Goal: Book appointment/travel/reservation

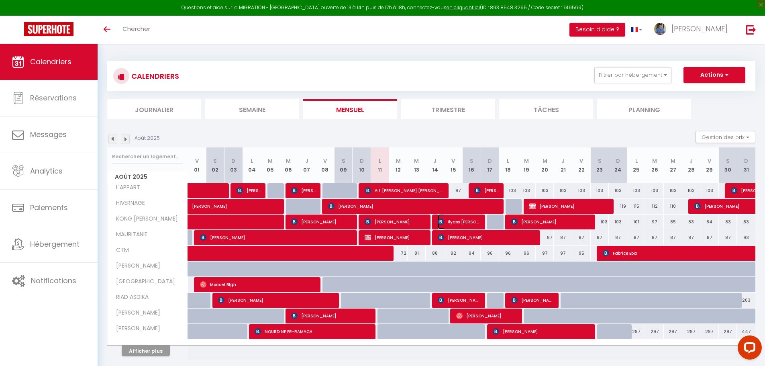
click at [449, 220] on span "ilyass [PERSON_NAME]" at bounding box center [459, 221] width 43 height 15
select select "OK"
select select "0"
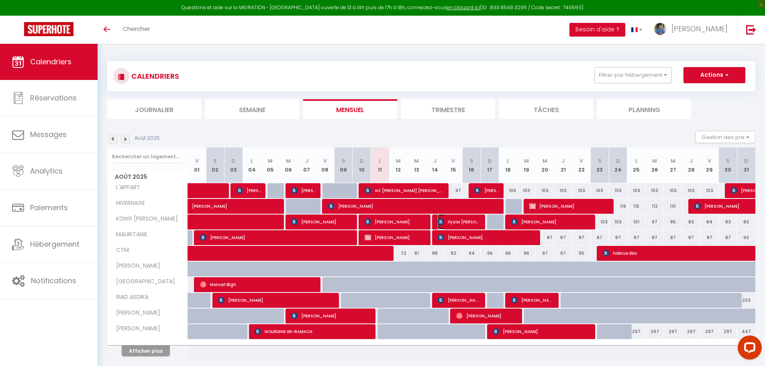
select select "1"
select select
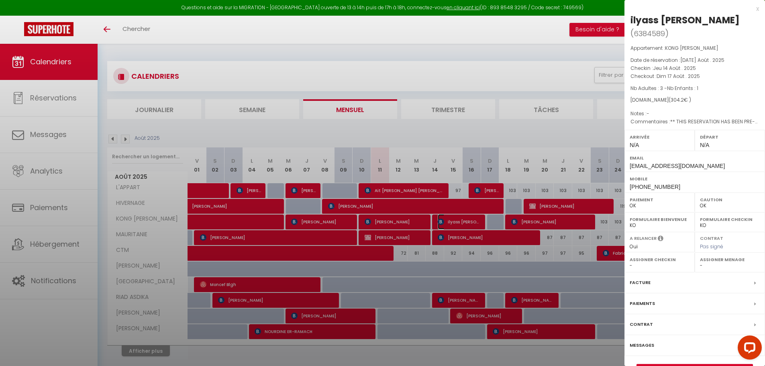
select select "37174"
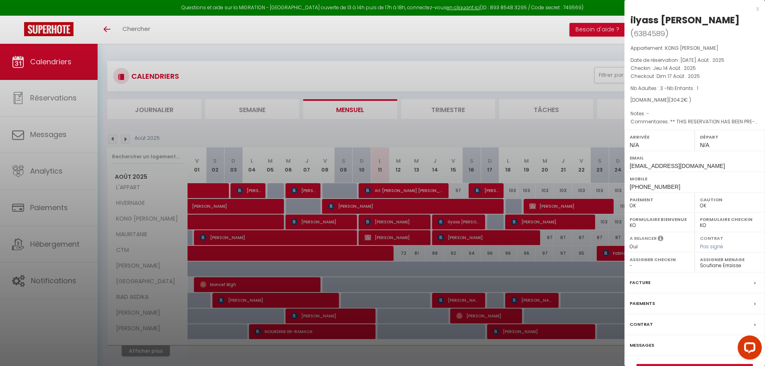
click at [507, 137] on div at bounding box center [382, 183] width 765 height 366
